Goal: Task Accomplishment & Management: Manage account settings

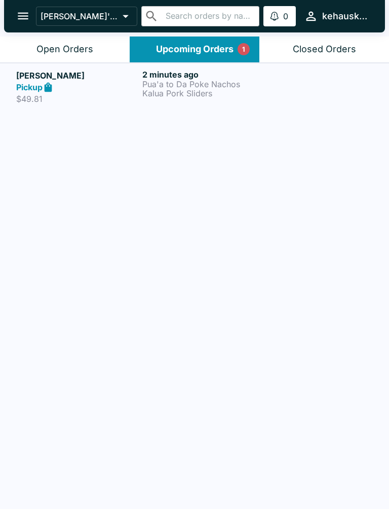
scroll to position [2, 0]
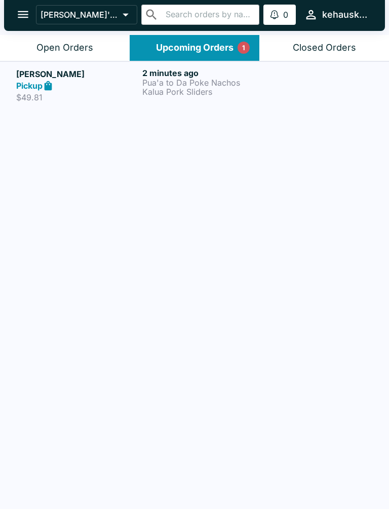
click at [199, 83] on p "Pua'a to Da Poke Nachos" at bounding box center [203, 82] width 122 height 9
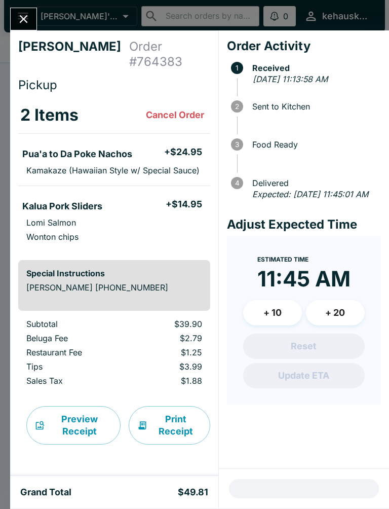
click at [20, 9] on button "Close" at bounding box center [24, 19] width 26 height 22
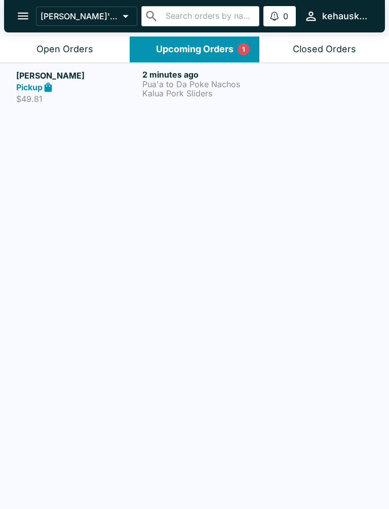
click at [193, 87] on p "Pua'a to Da Poke Nachos" at bounding box center [203, 84] width 122 height 9
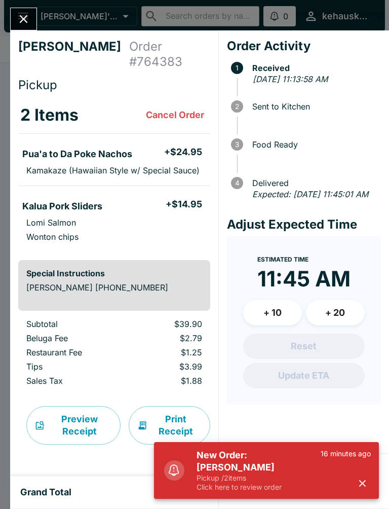
click at [226, 480] on p "Pickup / 2 items" at bounding box center [259, 477] width 124 height 9
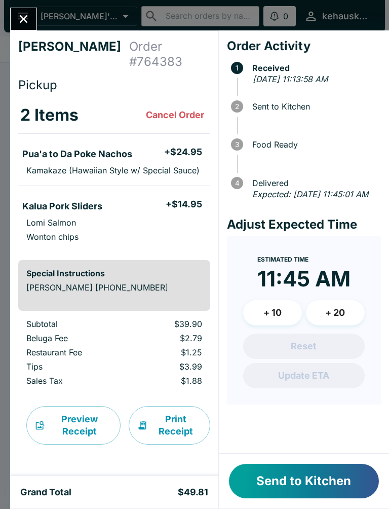
click at [323, 478] on button "Send to Kitchen" at bounding box center [304, 481] width 150 height 34
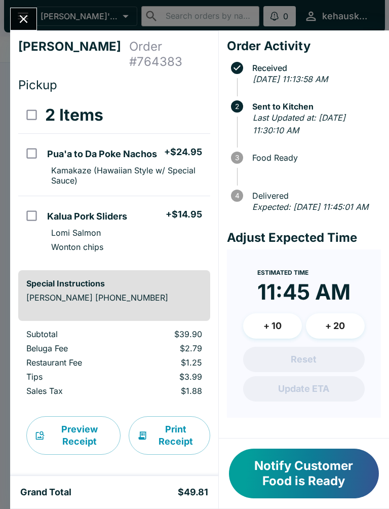
click at [308, 476] on button "Notify Customer Food is Ready" at bounding box center [304, 474] width 150 height 50
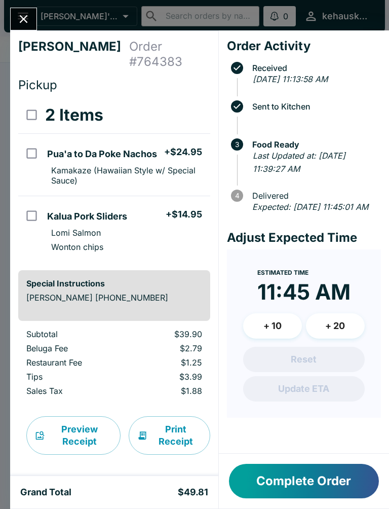
click at [24, 18] on icon "Close" at bounding box center [24, 19] width 8 height 8
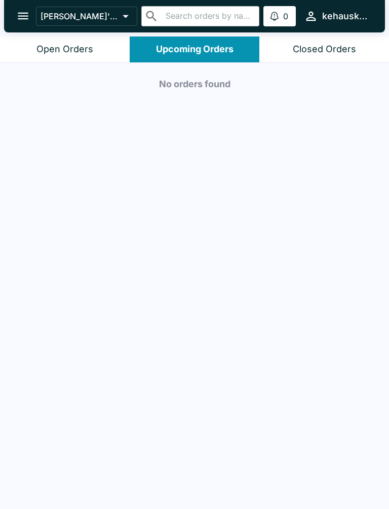
click at [198, 36] on button "Upcoming Orders" at bounding box center [195, 49] width 130 height 26
click at [78, 59] on button "Open Orders" at bounding box center [65, 49] width 130 height 26
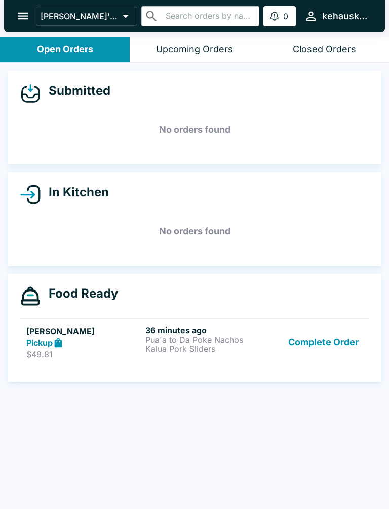
click at [202, 348] on p "Kalua Pork Sliders" at bounding box center [202, 348] width 115 height 9
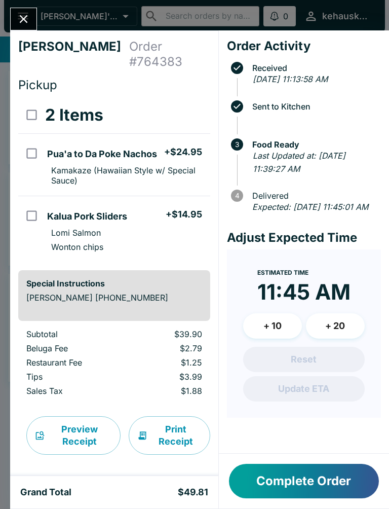
click at [31, 14] on button "Close" at bounding box center [24, 19] width 26 height 22
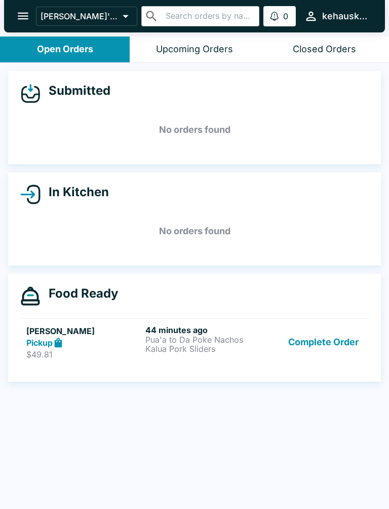
click at [312, 347] on button "Complete Order" at bounding box center [323, 342] width 79 height 35
